Goal: Task Accomplishment & Management: Use online tool/utility

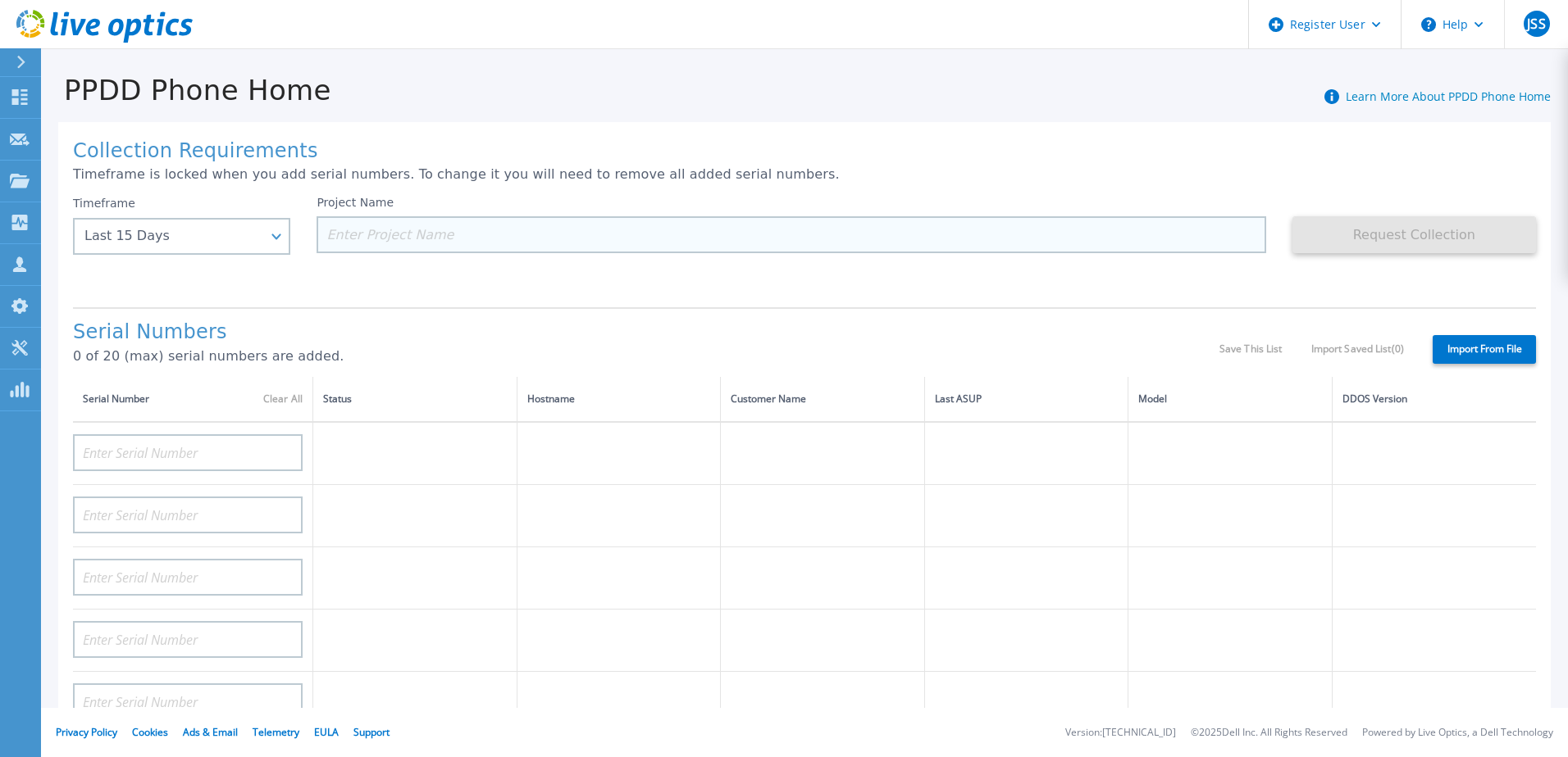
click at [551, 237] on input at bounding box center [790, 235] width 949 height 37
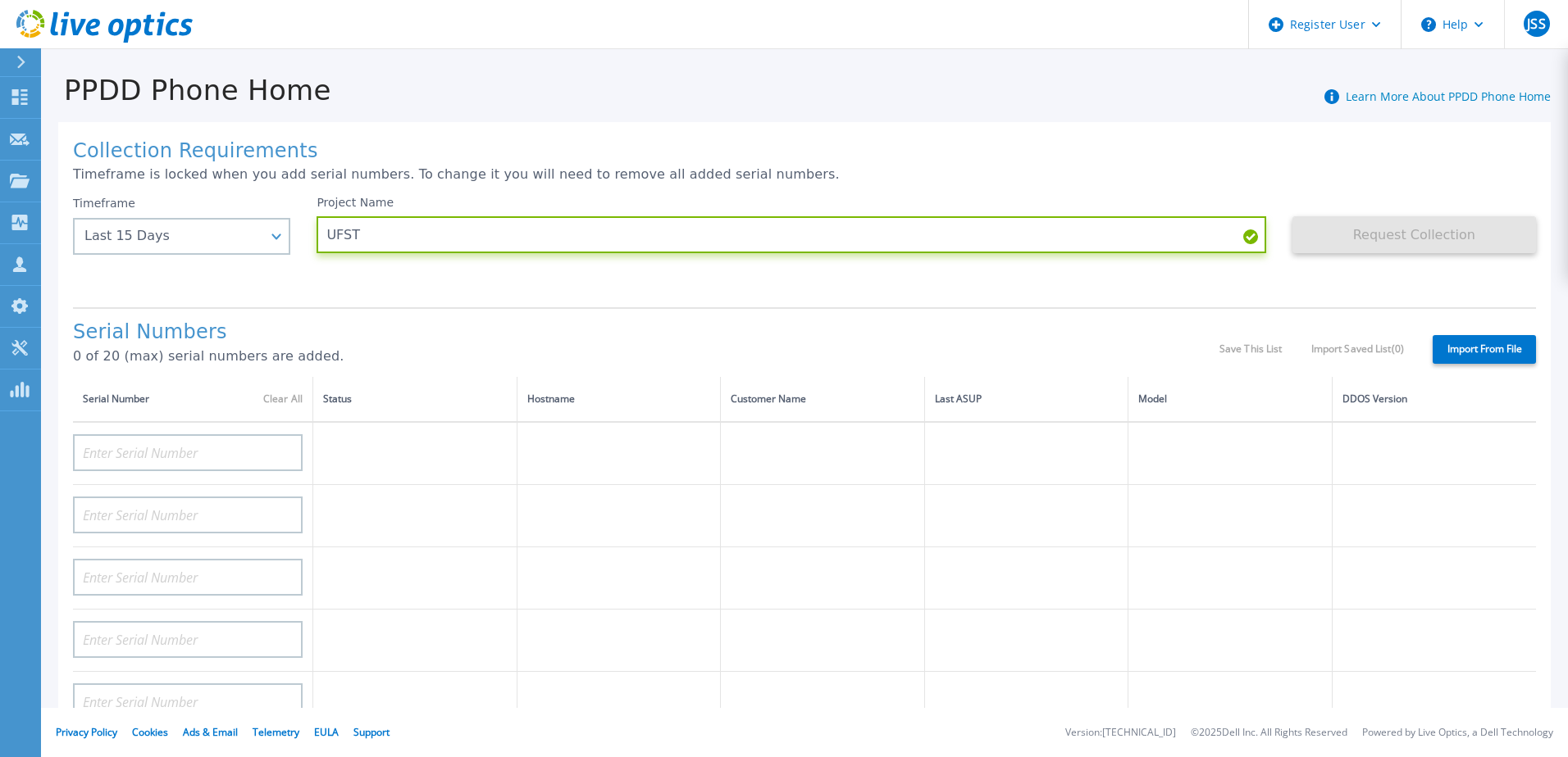
type input "UFST"
click at [603, 315] on div "Serial Numbers 0 of 20 (max) serial numbers are added. Save This List Import Sa…" at bounding box center [803, 343] width 1462 height 70
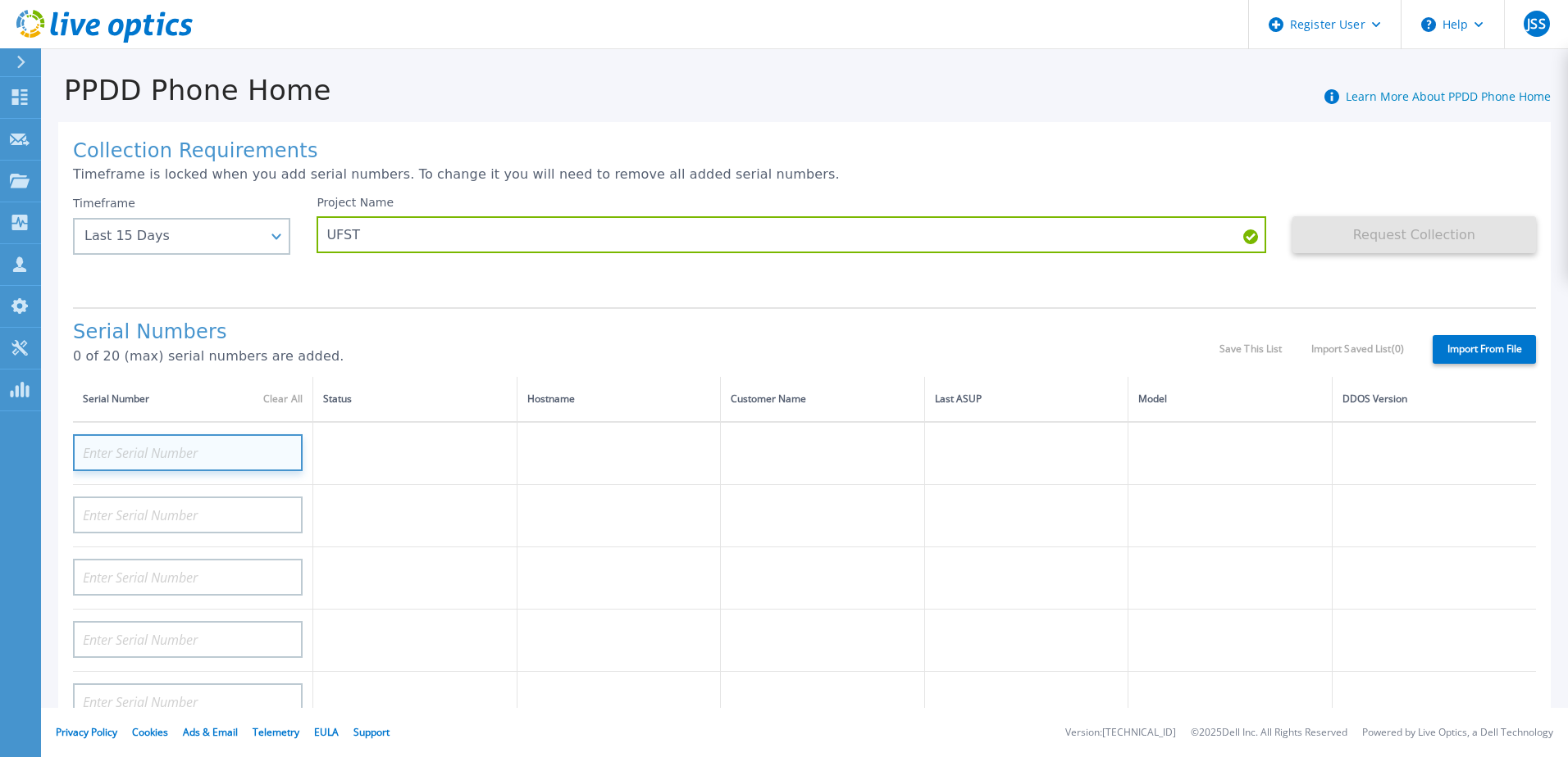
click at [145, 435] on input at bounding box center [187, 453] width 230 height 37
click at [190, 447] on input at bounding box center [187, 453] width 230 height 37
paste input "CRK00244814757"
type input "CRK00244814757"
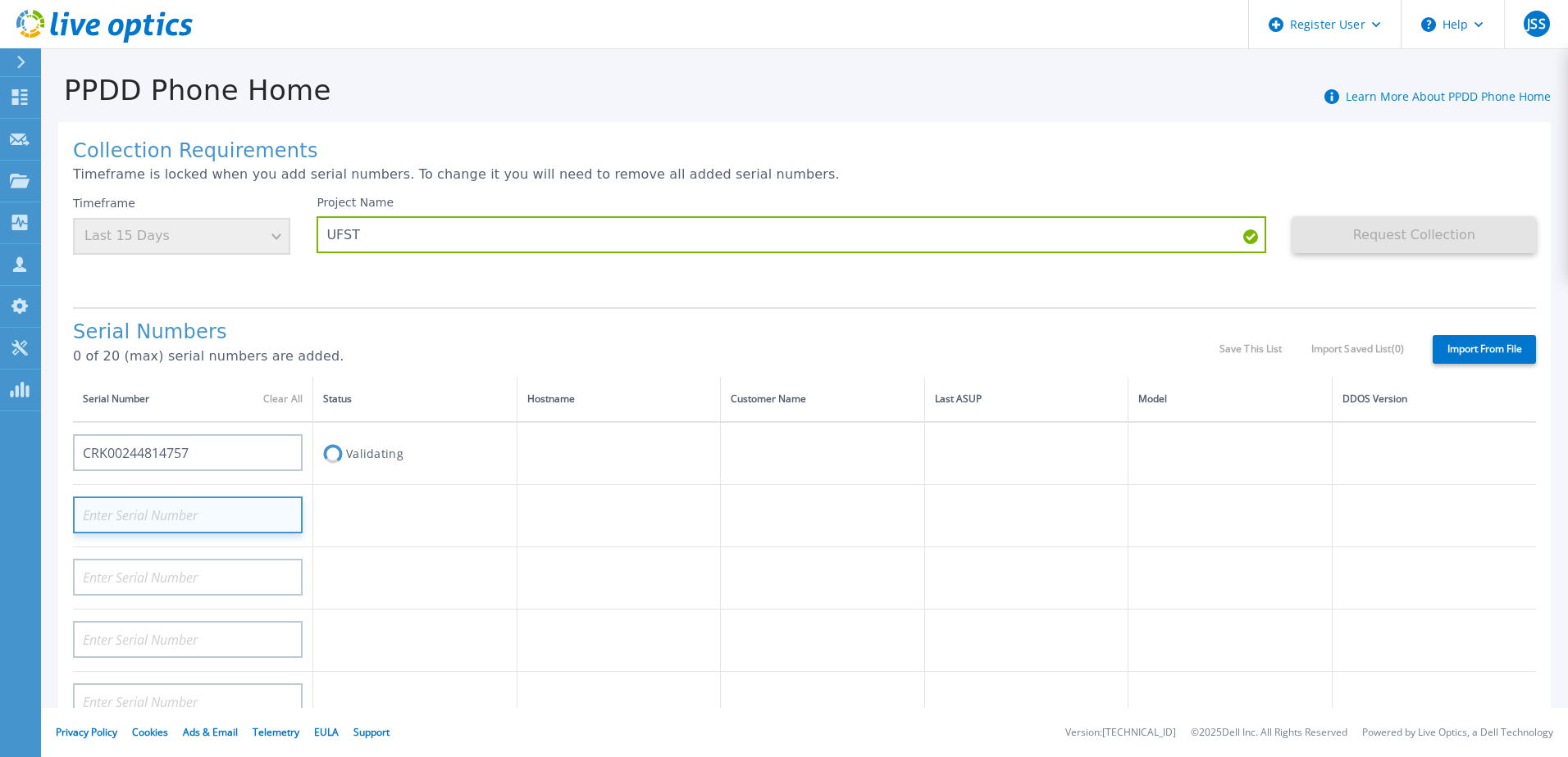
click at [209, 515] on input at bounding box center [187, 515] width 230 height 37
paste input "CRK00244814756"
type input "CRK00244814756"
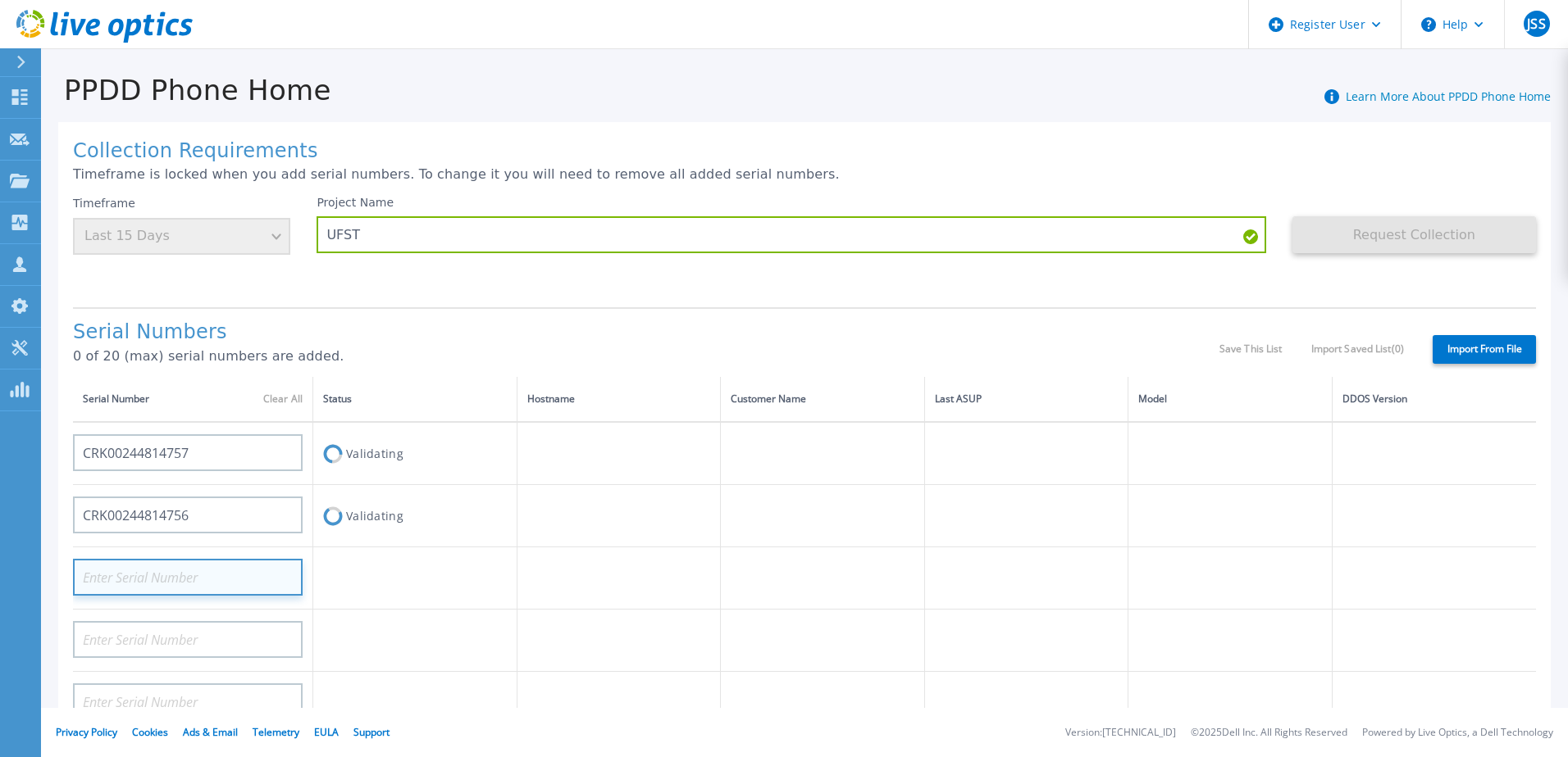
click at [128, 568] on input at bounding box center [187, 577] width 230 height 37
paste input "CRK00244814713"
type input "CRK00244814713"
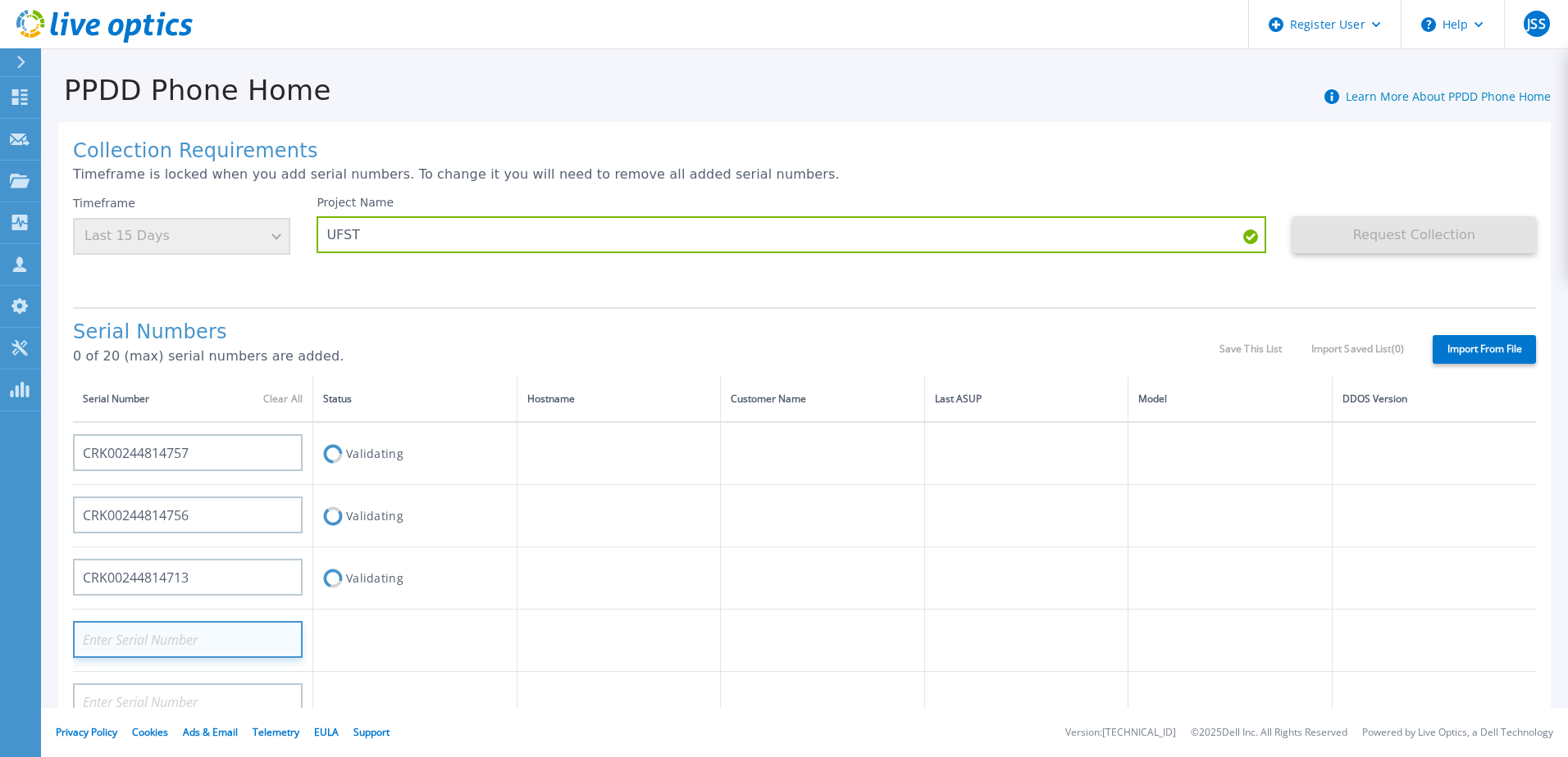
click at [239, 640] on input at bounding box center [187, 639] width 230 height 37
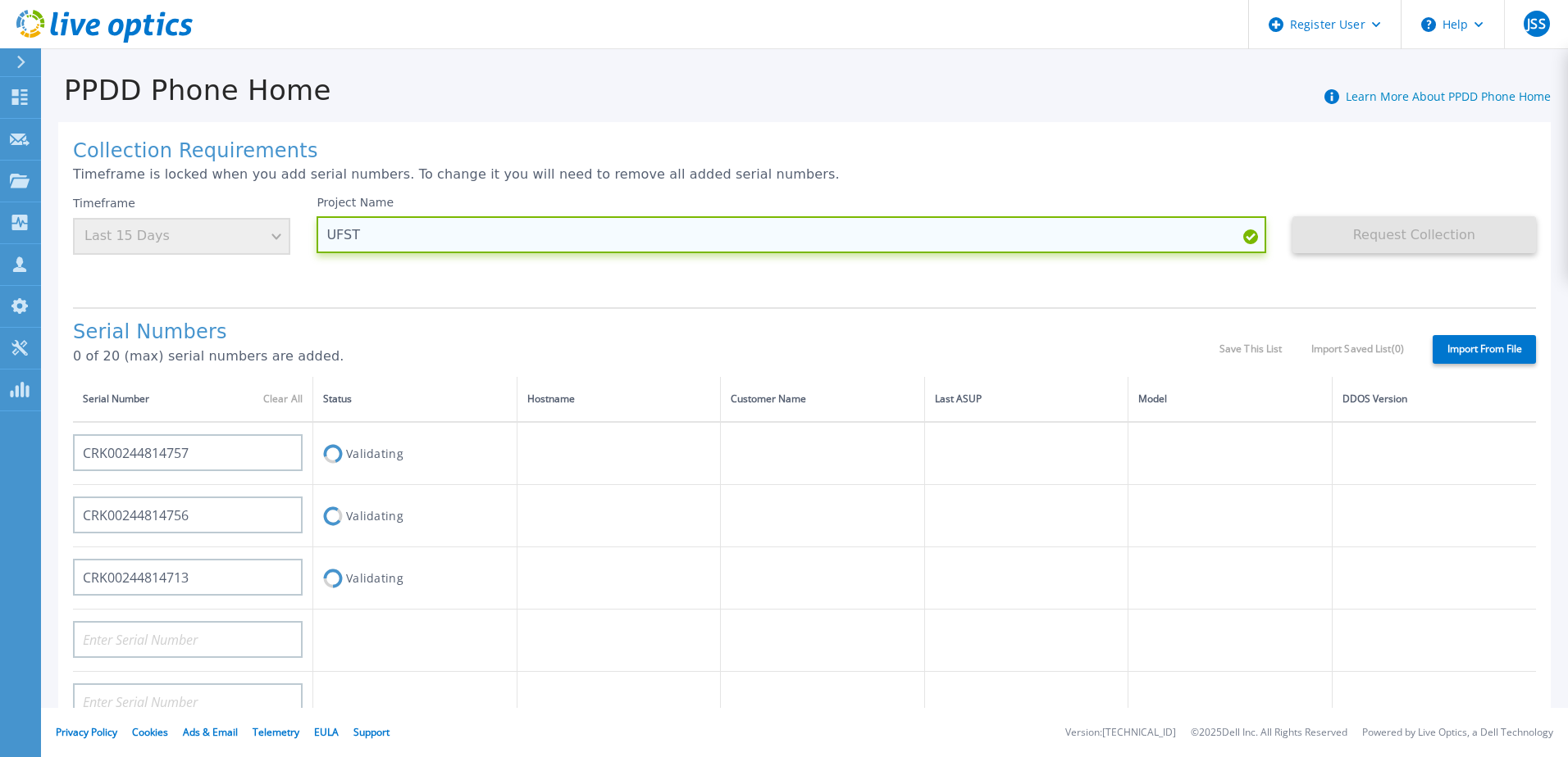
click at [459, 224] on input "UFST" at bounding box center [790, 235] width 949 height 37
type input "UFST - DD status"
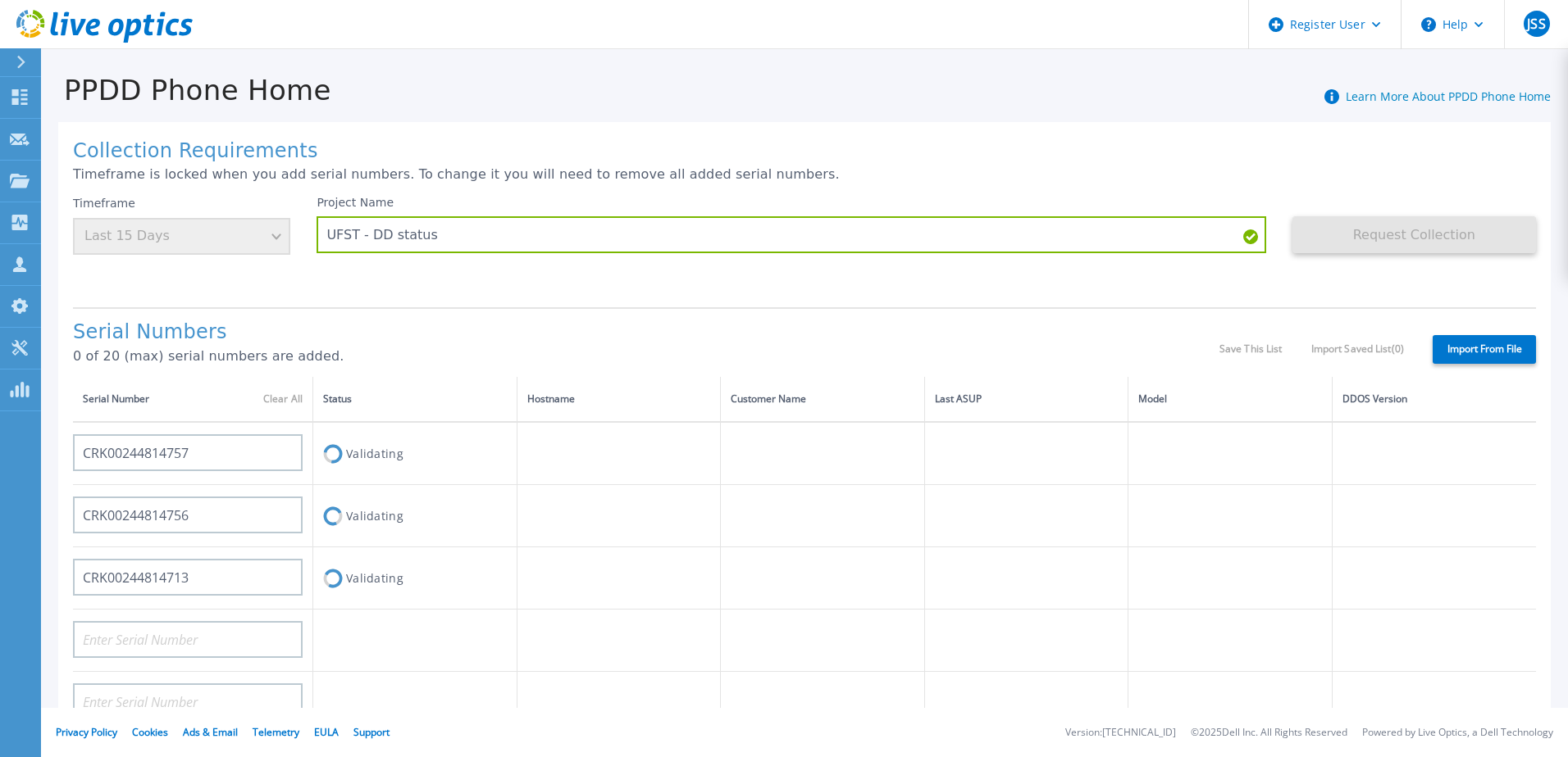
click at [611, 345] on div "Serial Numbers 0 of 20 (max) serial numbers are added." at bounding box center [645, 349] width 1146 height 56
click at [801, 332] on h1 "Serial Numbers" at bounding box center [645, 333] width 1146 height 23
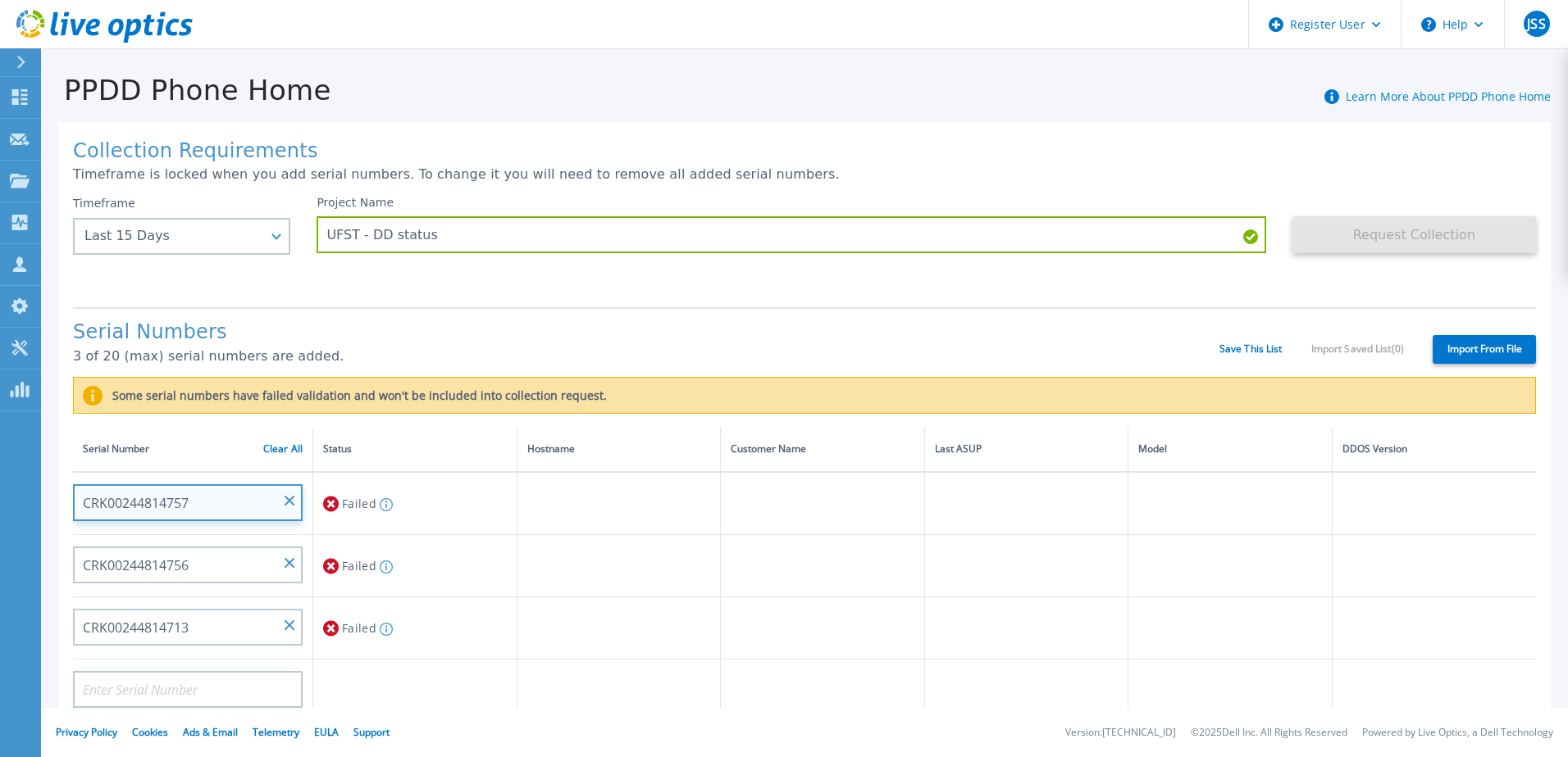
click at [214, 503] on input "CRK00244814757" at bounding box center [187, 503] width 230 height 37
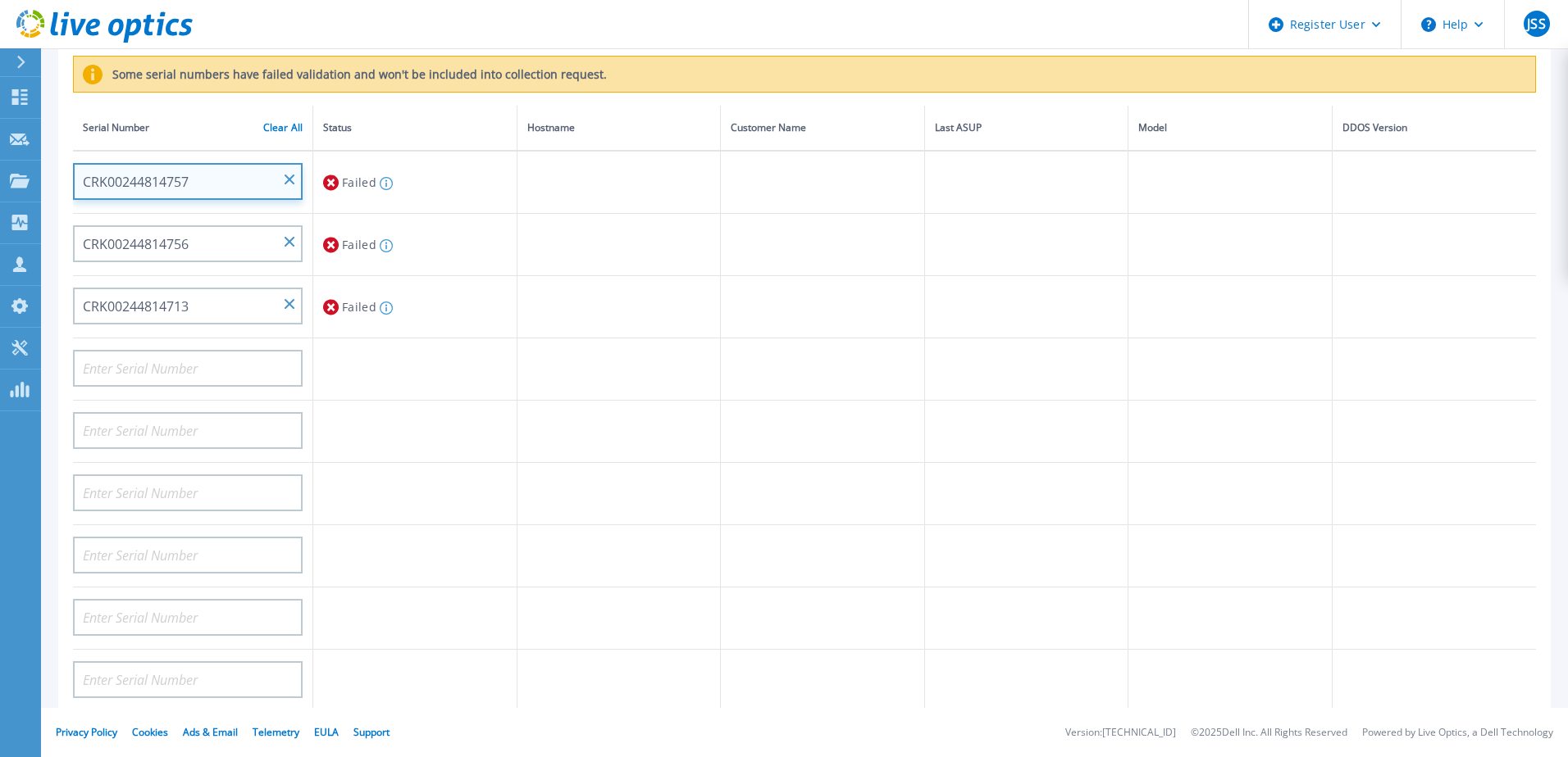
scroll to position [328, 0]
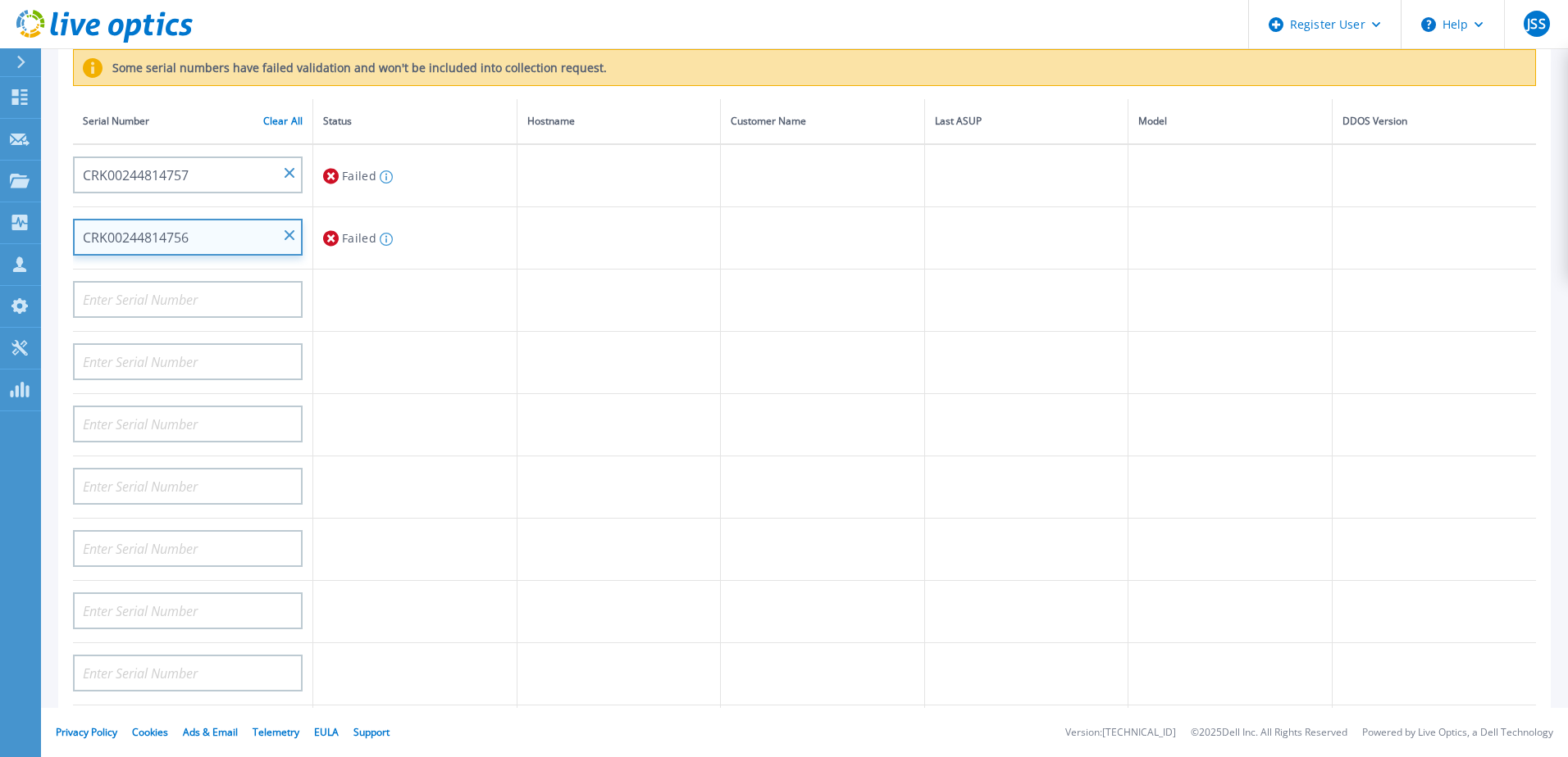
click at [285, 242] on input "CRK00244814756" at bounding box center [187, 237] width 230 height 37
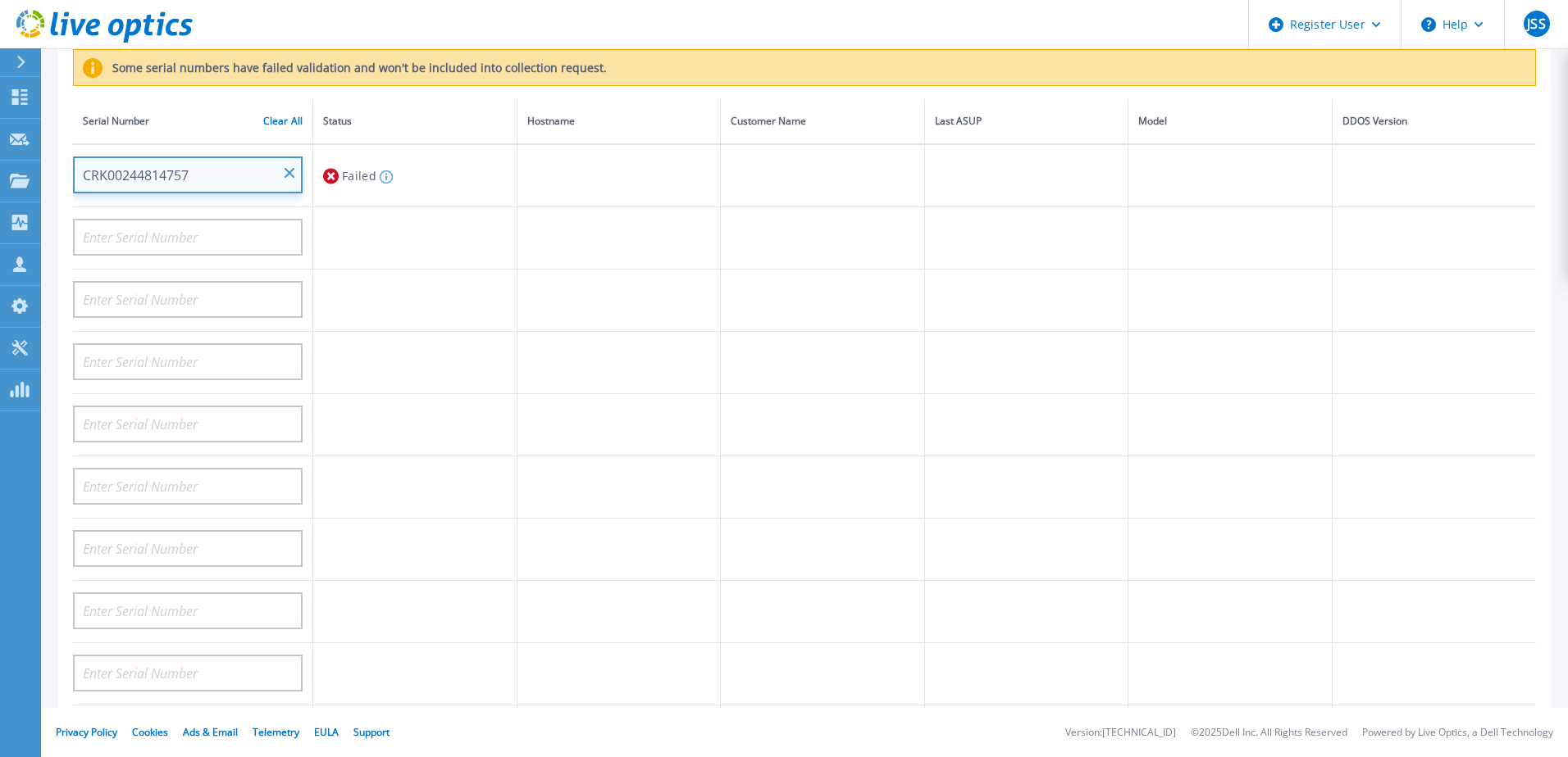
drag, startPoint x: 203, startPoint y: 177, endPoint x: -69, endPoint y: 175, distance: 272.0
click at [0, 175] on html "Register User Help JSS Dell User [PERSON_NAME] [PERSON_NAME][EMAIL_ADDRESS][PER…" at bounding box center [784, 378] width 1568 height 757
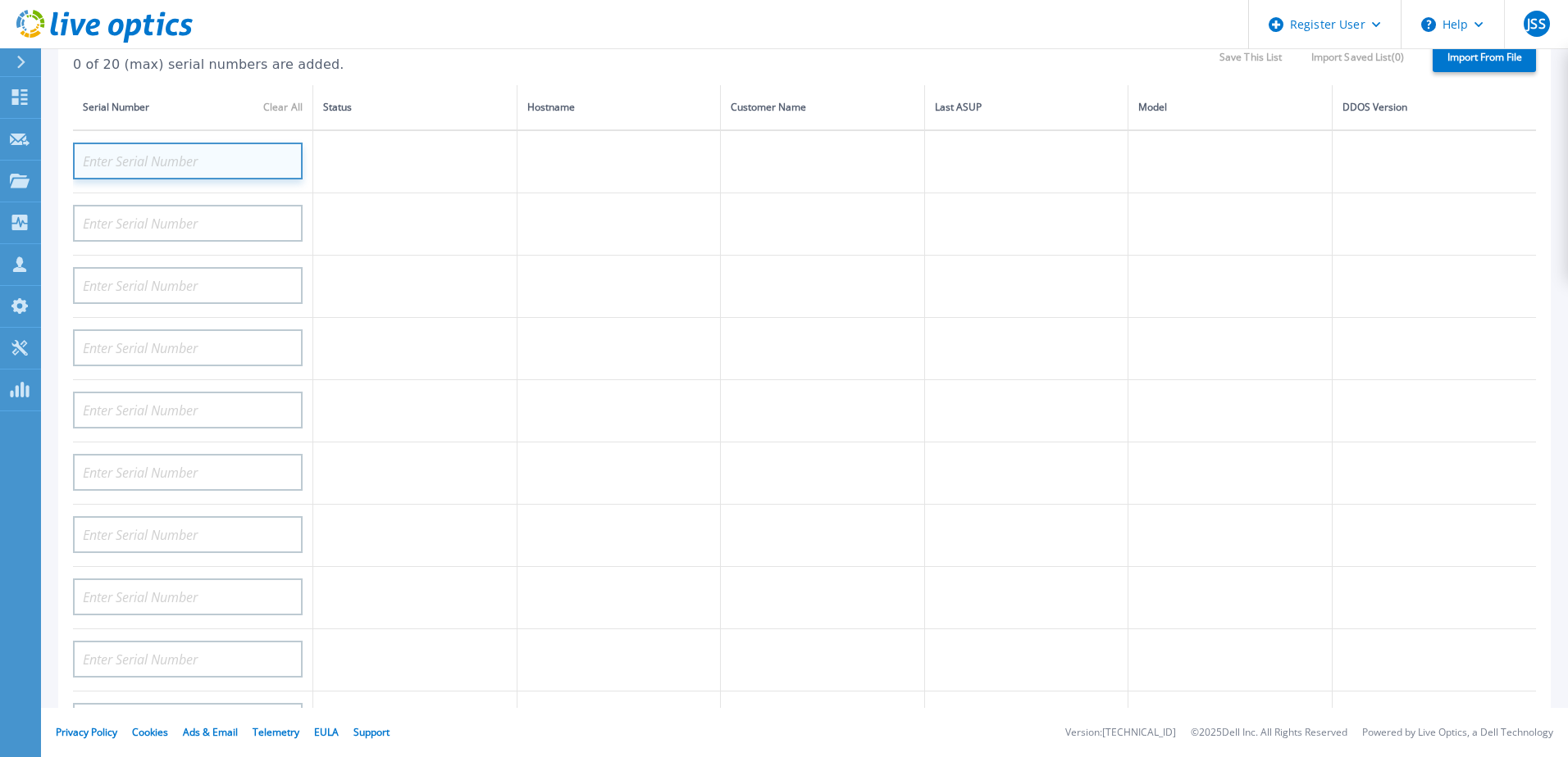
click at [173, 151] on input at bounding box center [187, 161] width 230 height 37
paste input "CRK00244814713"
type input "CRK00244814713"
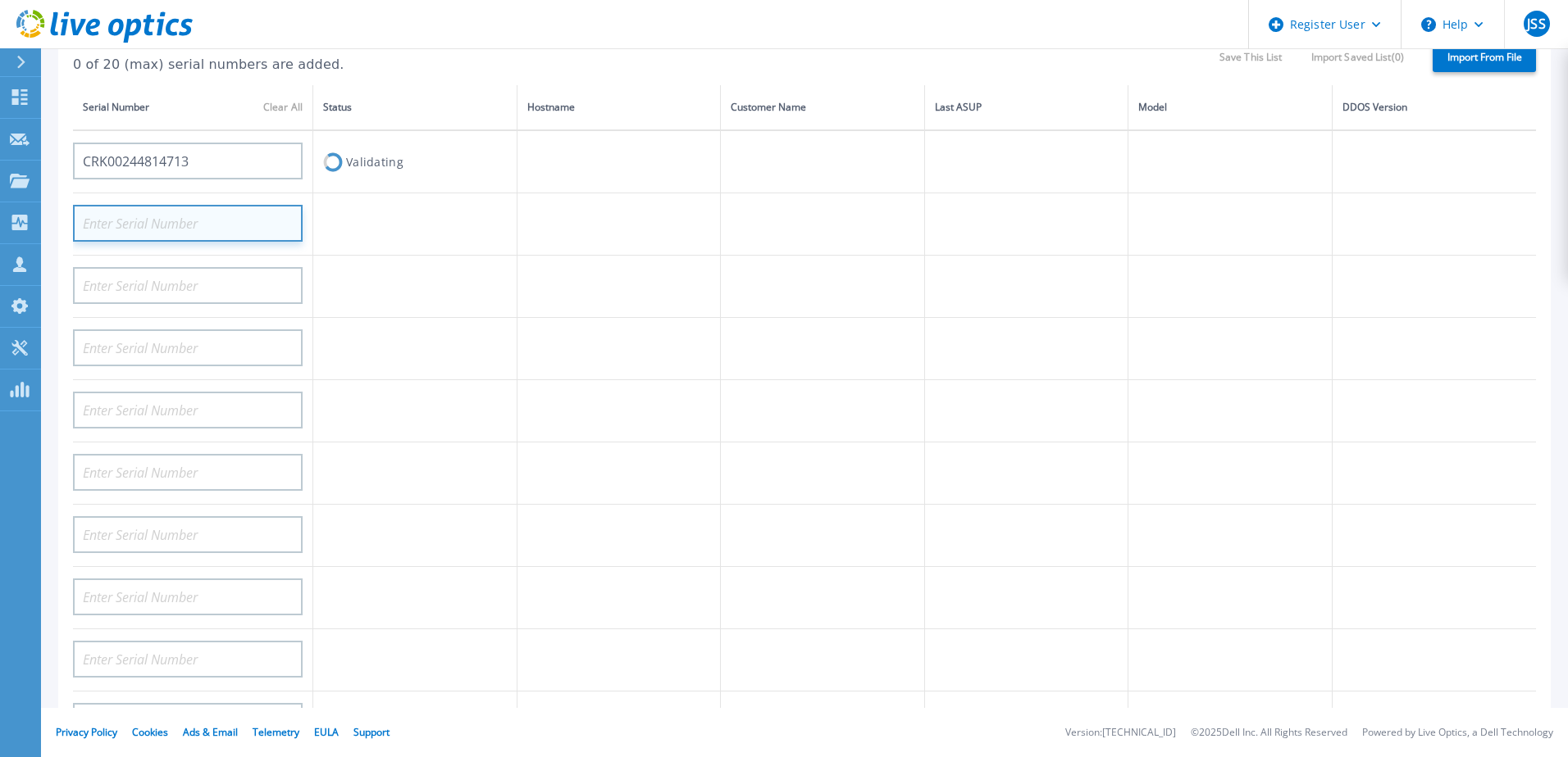
click at [158, 227] on input at bounding box center [187, 223] width 230 height 37
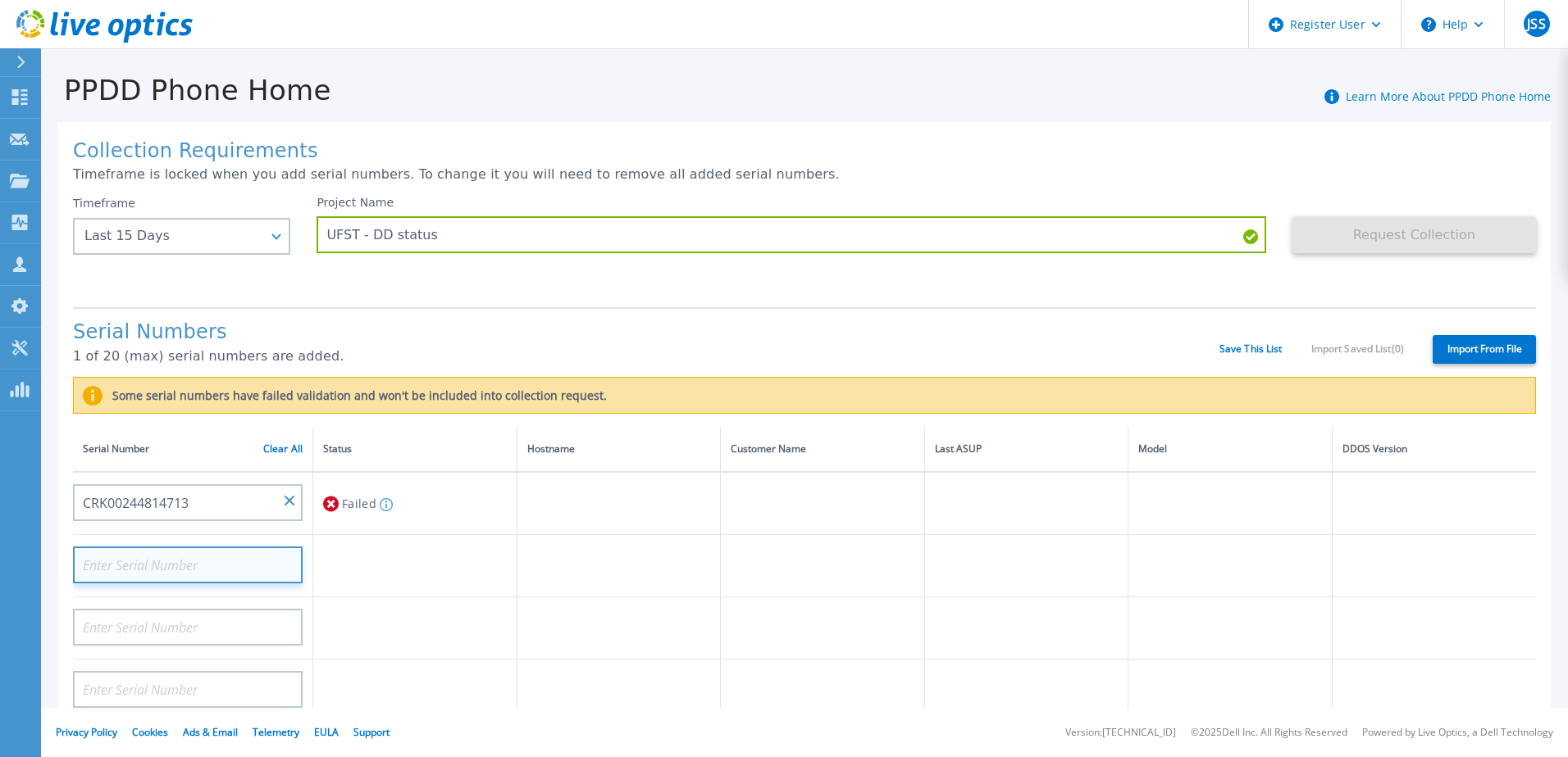
click at [235, 567] on input at bounding box center [187, 565] width 230 height 37
paste input "CRK00245211310"
type input "CRK00245211310"
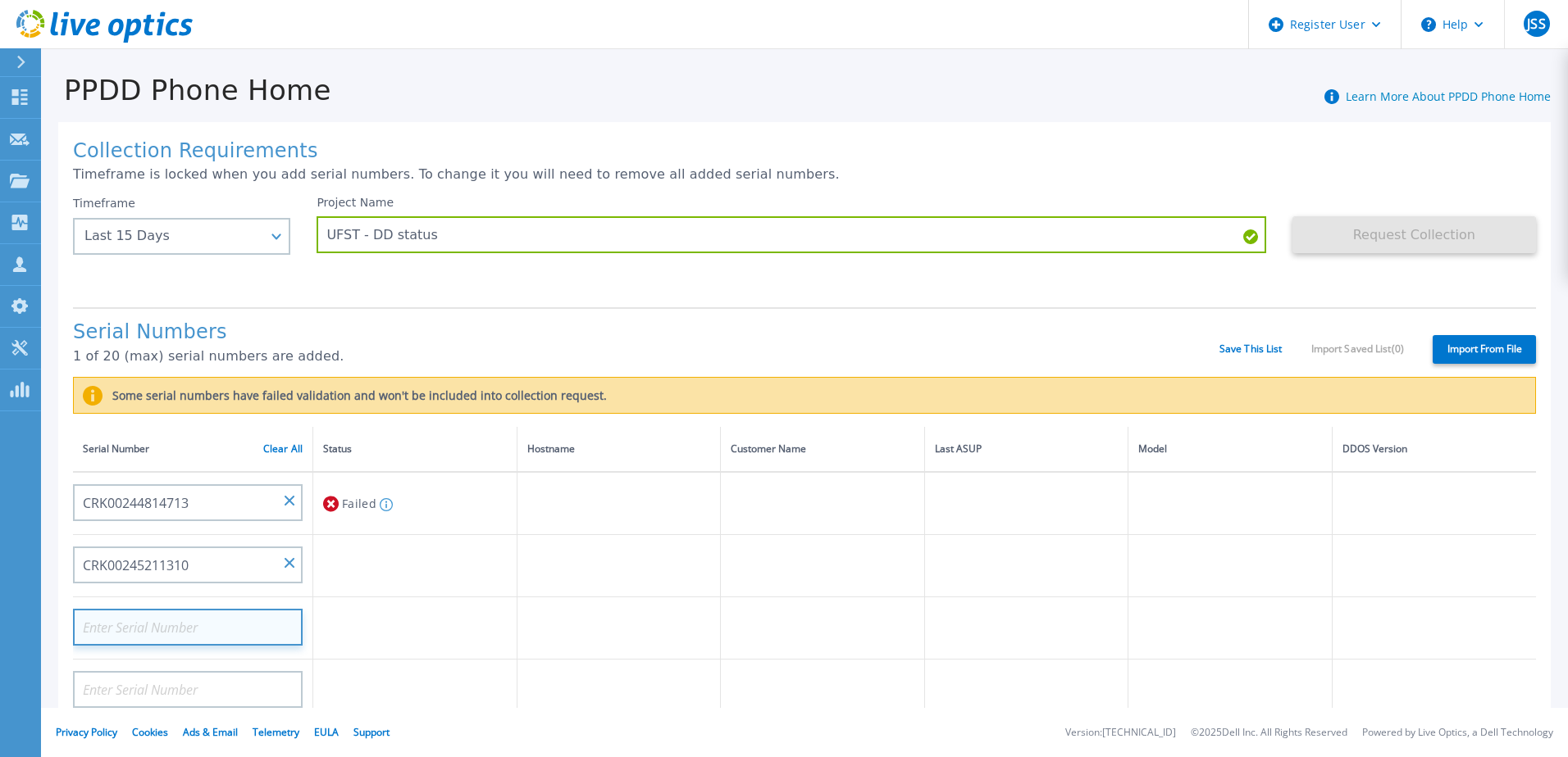
click at [201, 631] on input at bounding box center [187, 627] width 230 height 37
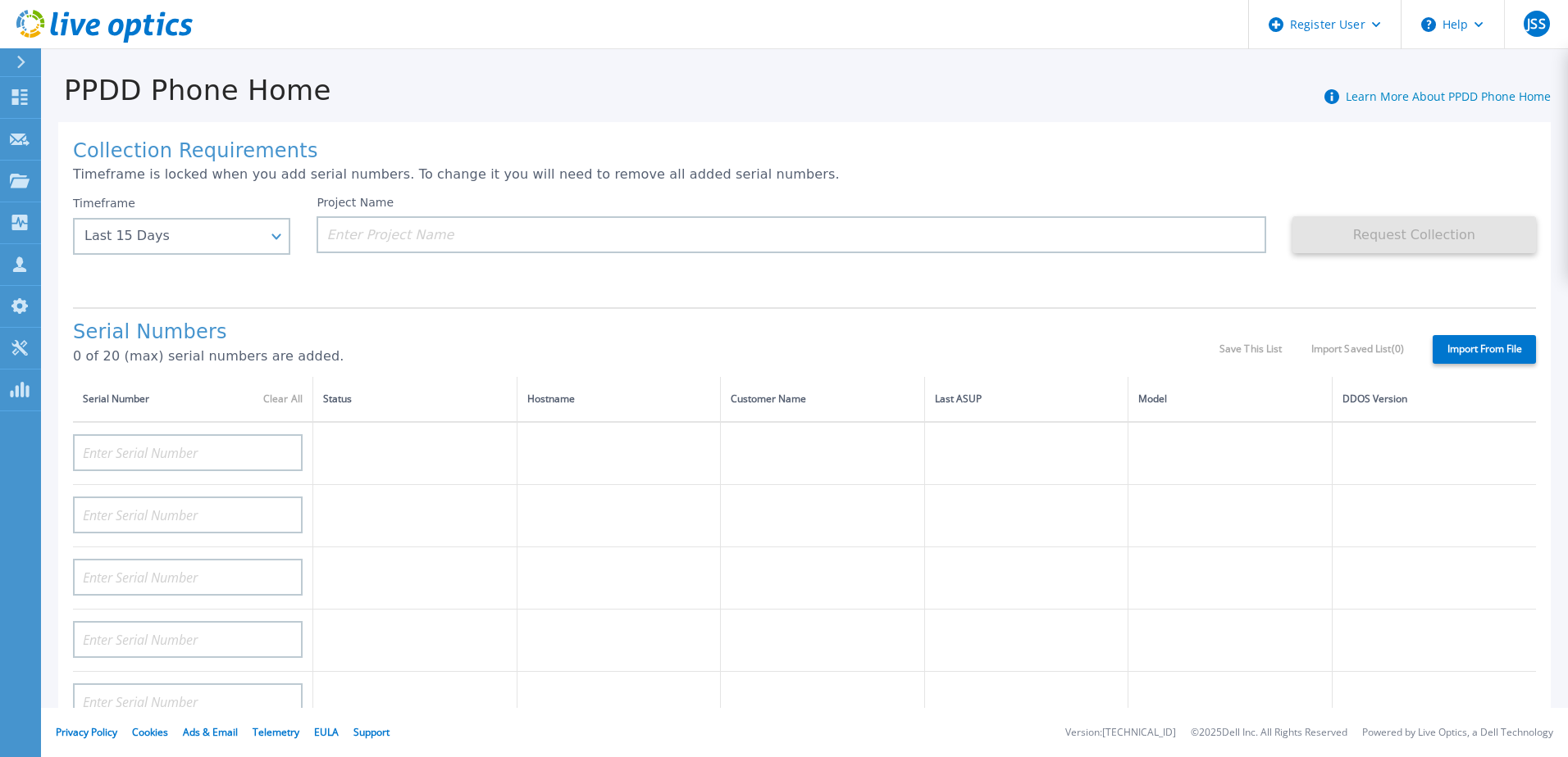
click at [1234, 350] on div "Save This List Import Saved List ( 0 )" at bounding box center [1312, 349] width 185 height 11
click at [270, 240] on div "Last 15 Days" at bounding box center [181, 236] width 217 height 37
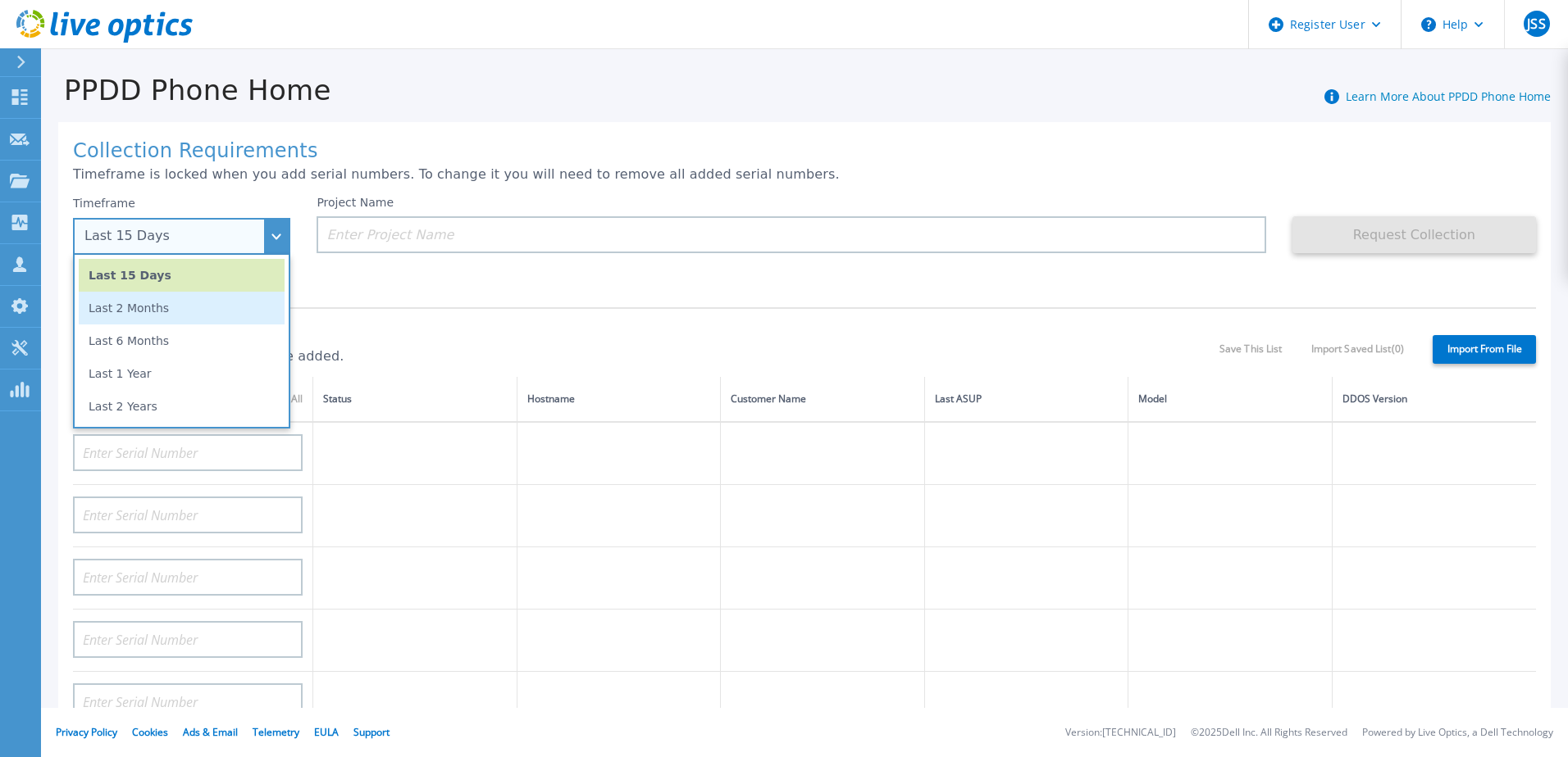
click at [215, 304] on li "Last 2 Months" at bounding box center [182, 309] width 206 height 33
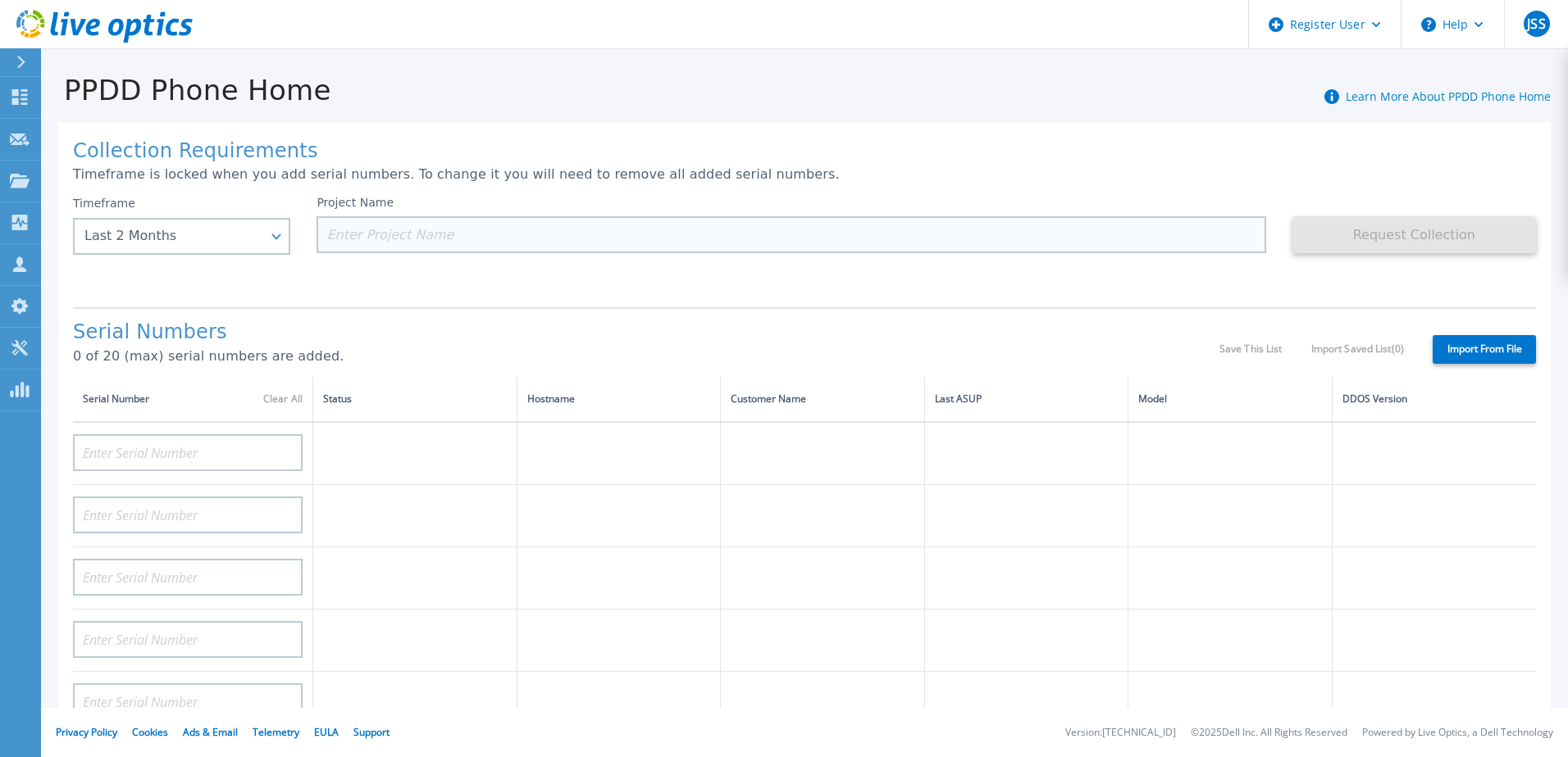
click at [497, 239] on input at bounding box center [790, 235] width 949 height 37
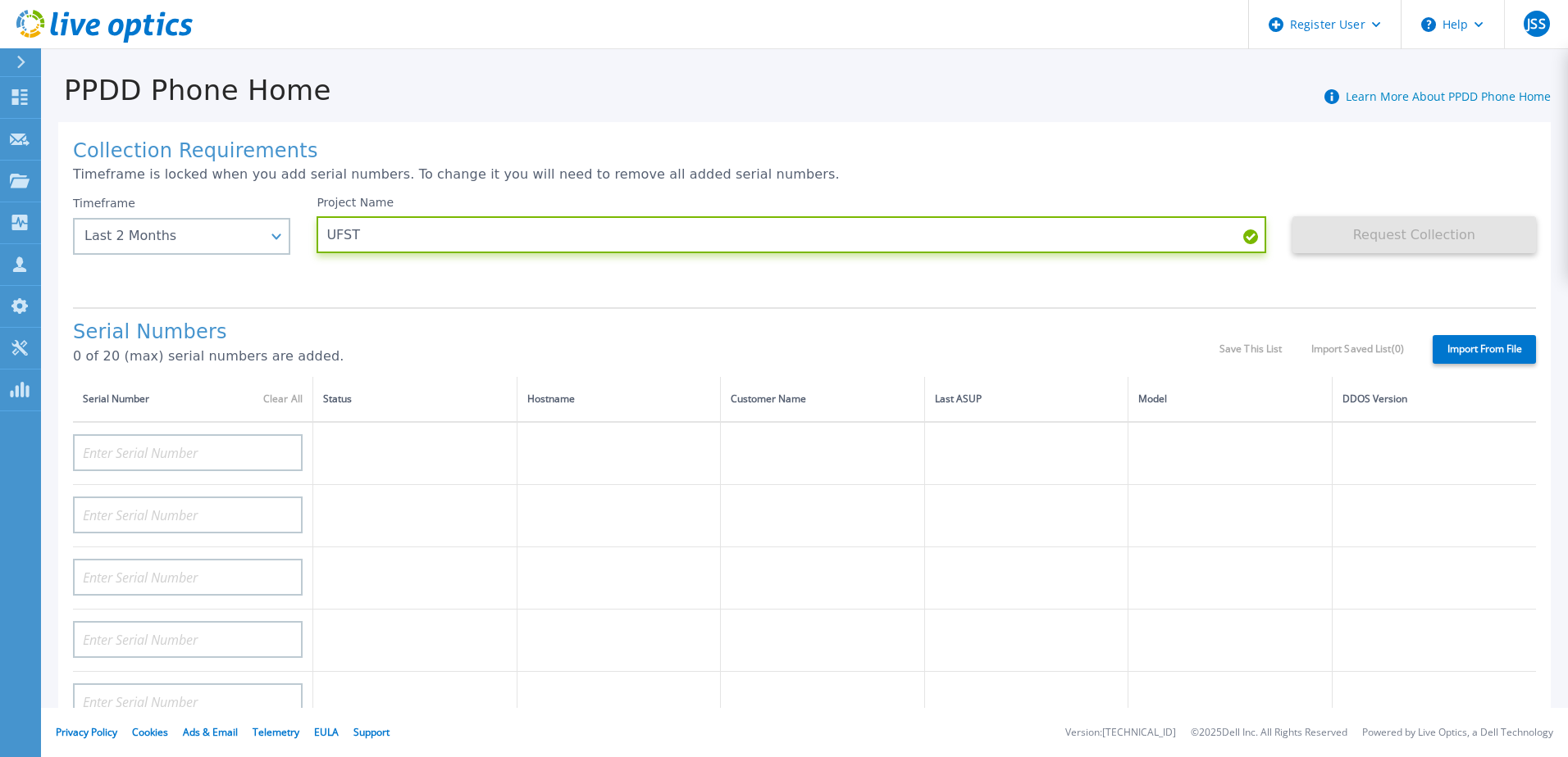
type input "UFST"
click at [507, 314] on div "Serial Numbers 0 of 20 (max) serial numbers are added. Save This List Import Sa…" at bounding box center [803, 343] width 1462 height 70
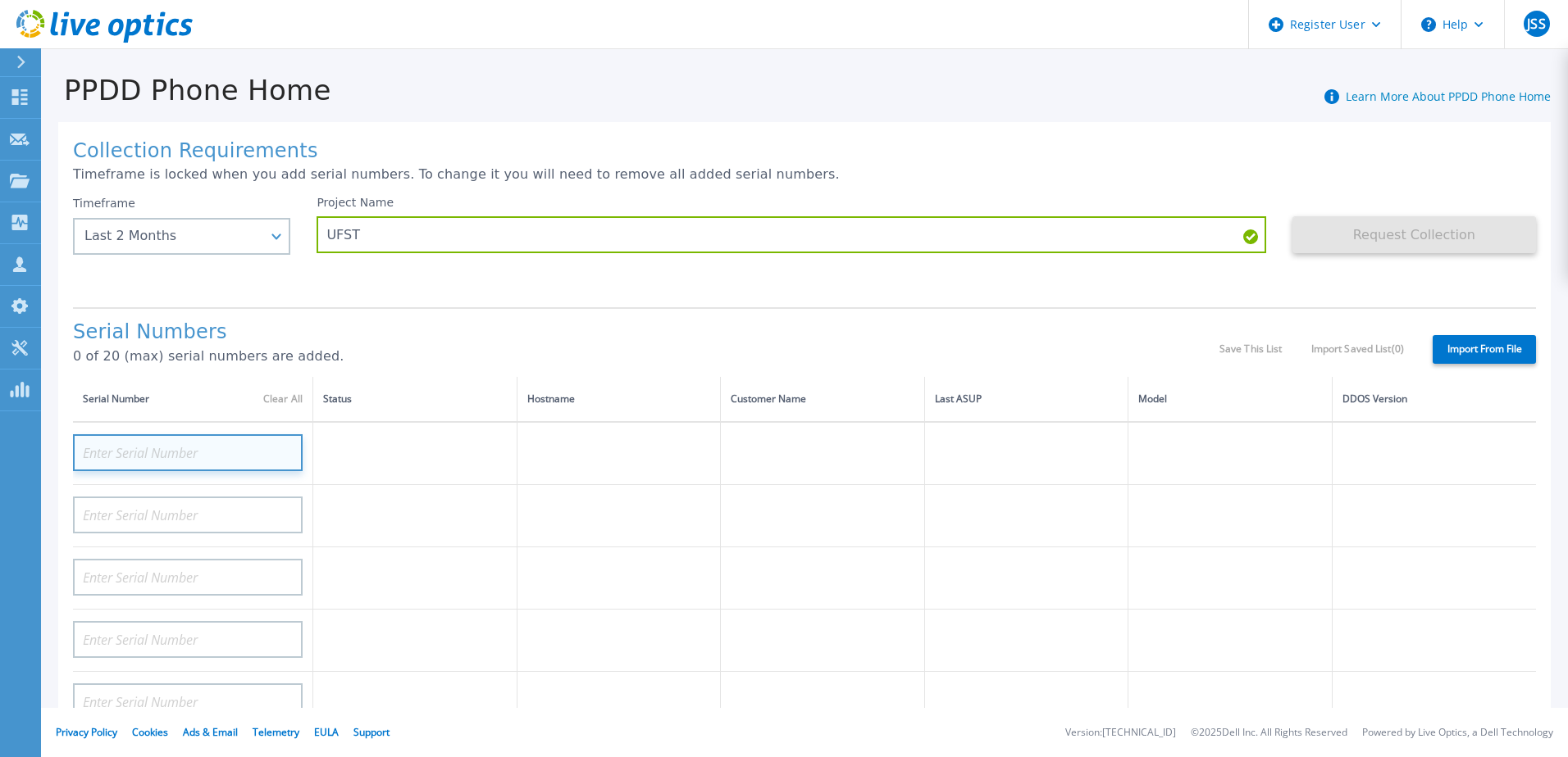
click at [187, 452] on input at bounding box center [187, 453] width 230 height 37
paste input "CRK00244814757"
type input "CRK00244814757"
click at [538, 288] on div "Project Name UFST" at bounding box center [803, 244] width 975 height 98
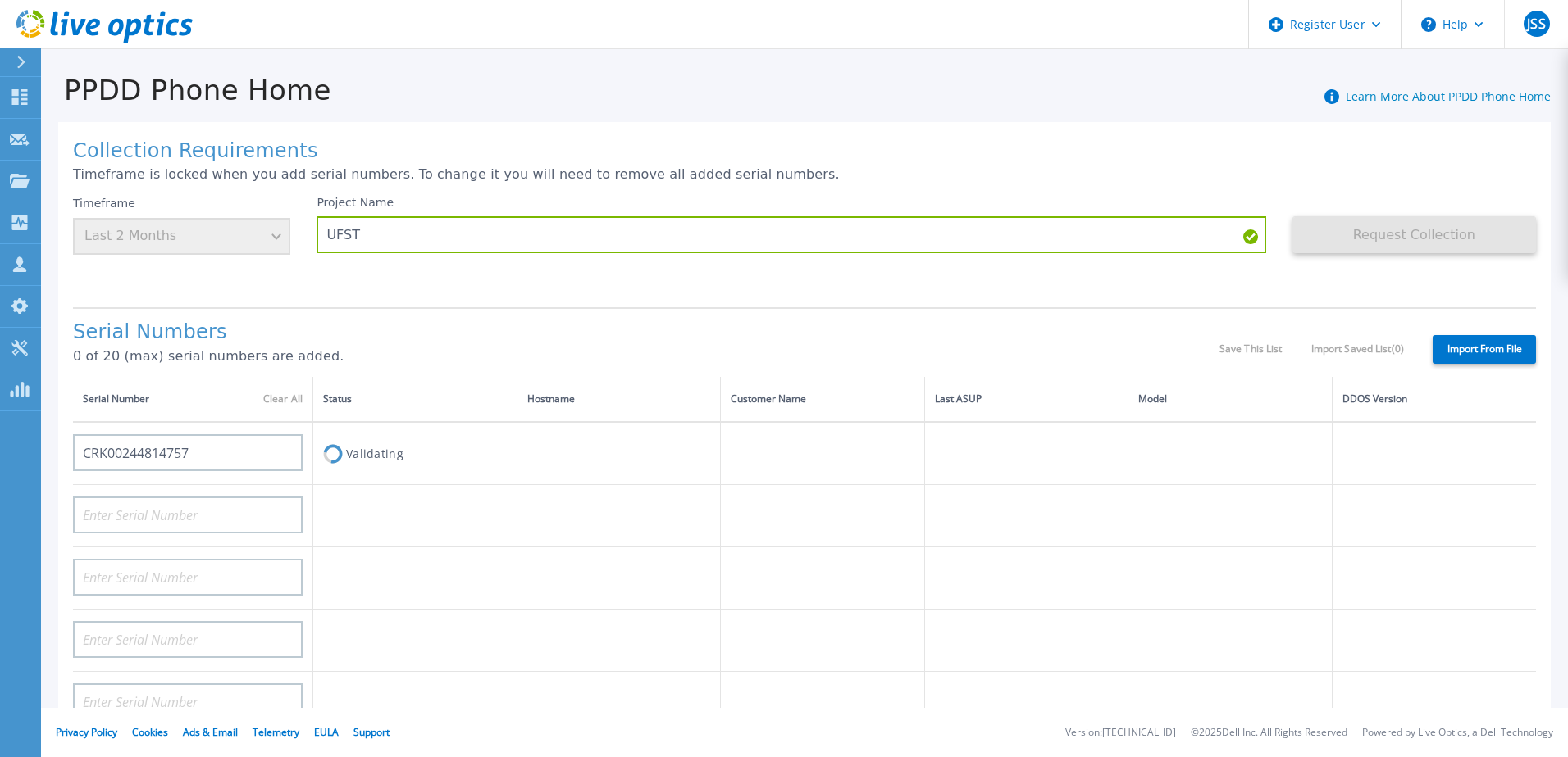
click at [415, 278] on div "Project Name UFST" at bounding box center [803, 244] width 975 height 98
click at [224, 525] on input at bounding box center [187, 515] width 230 height 37
paste input "CRK00244814756"
type input "CRK00244814756"
click at [129, 577] on input at bounding box center [187, 577] width 230 height 37
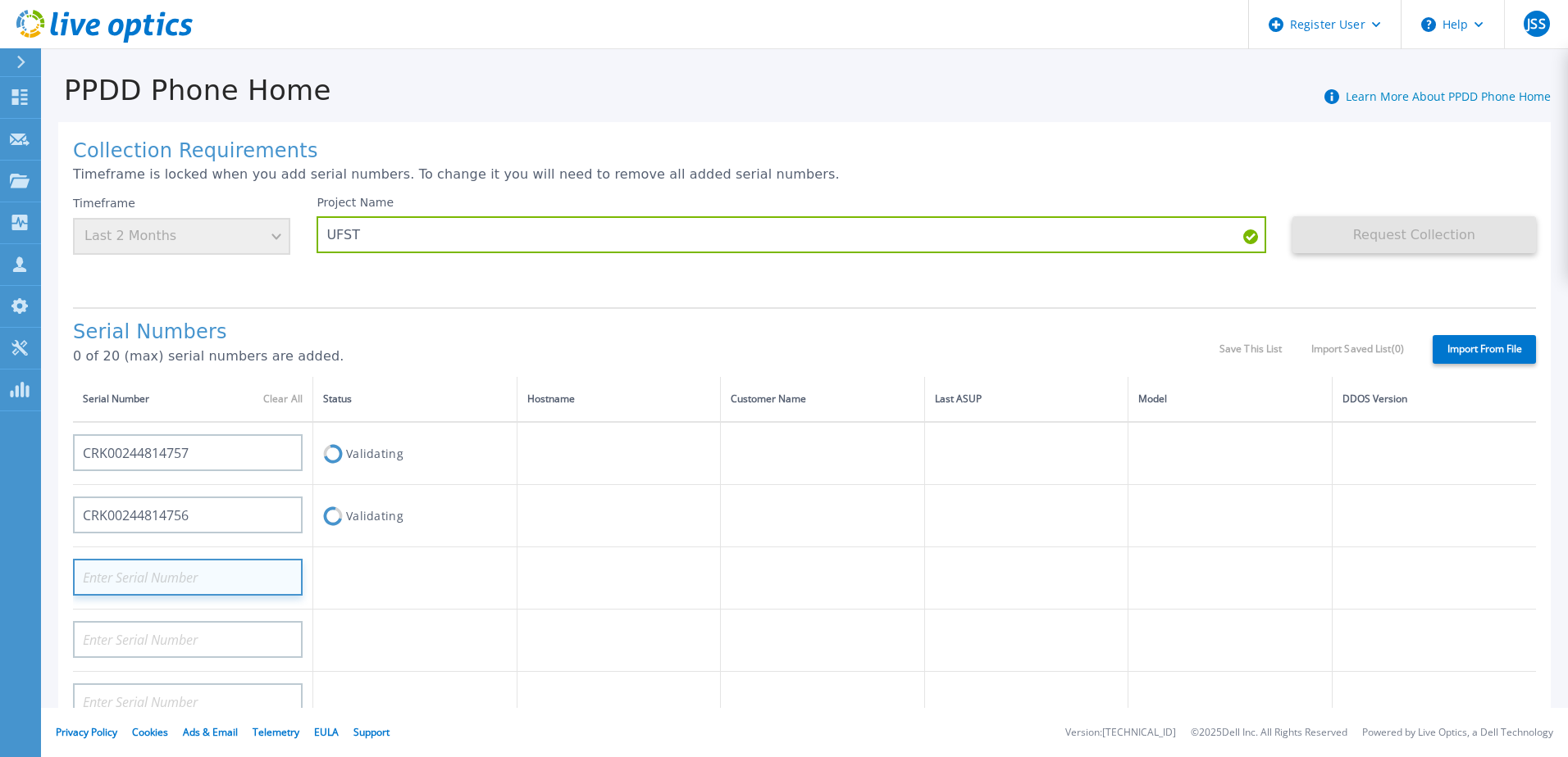
paste input "CRK00244814713"
type input "CRK00244814713"
click at [475, 285] on div "Project Name UFST" at bounding box center [803, 244] width 975 height 98
